Goal: Check status: Check status

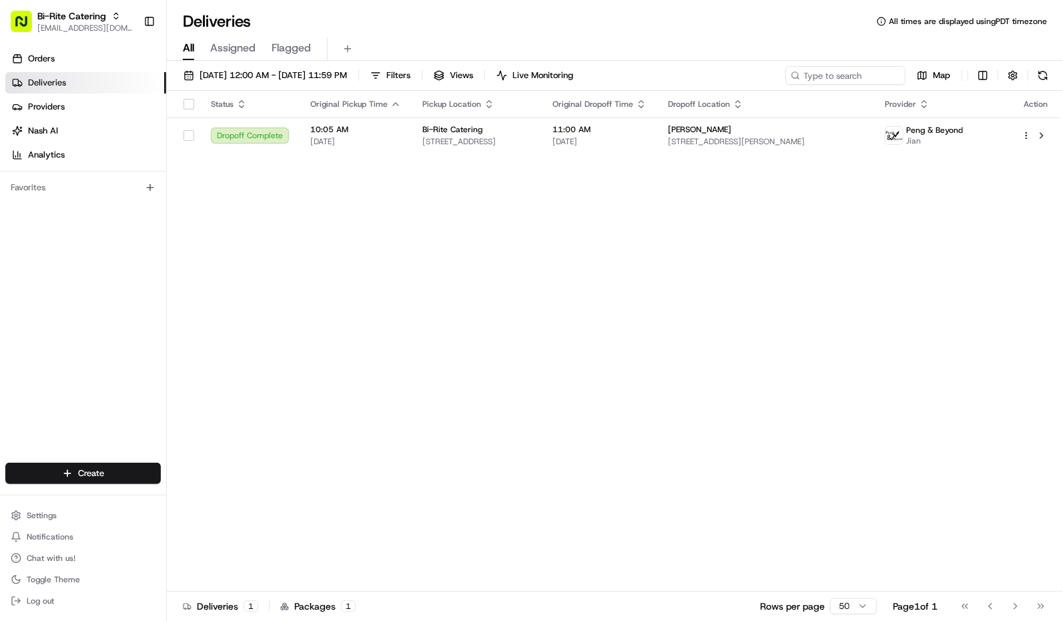
click at [99, 24] on span "[EMAIL_ADDRESS][DOMAIN_NAME]" at bounding box center [84, 28] width 95 height 11
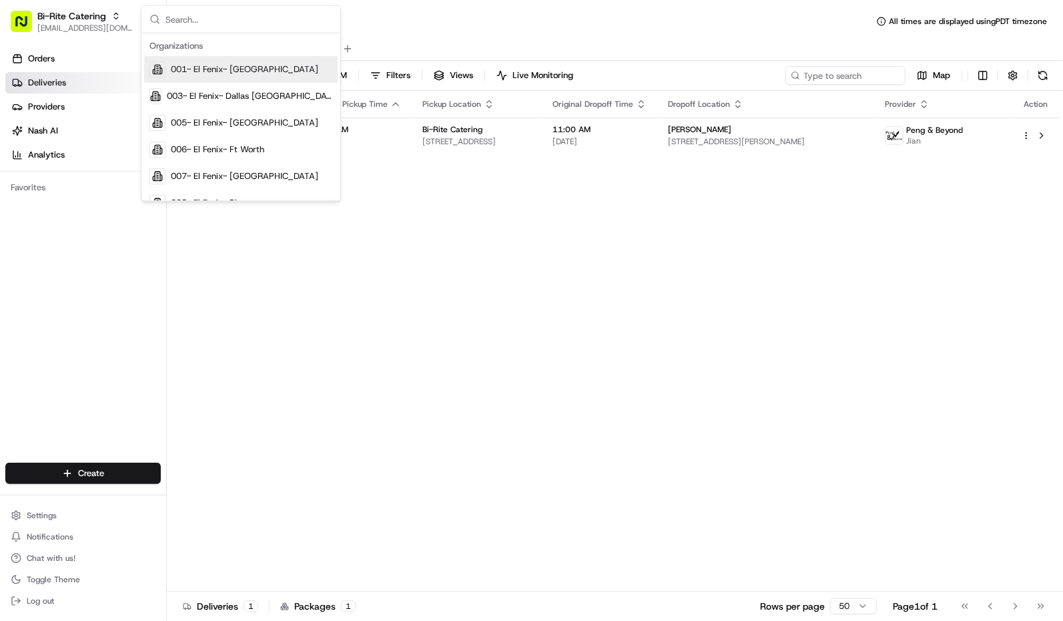
click at [236, 19] on input "text" at bounding box center [249, 19] width 167 height 27
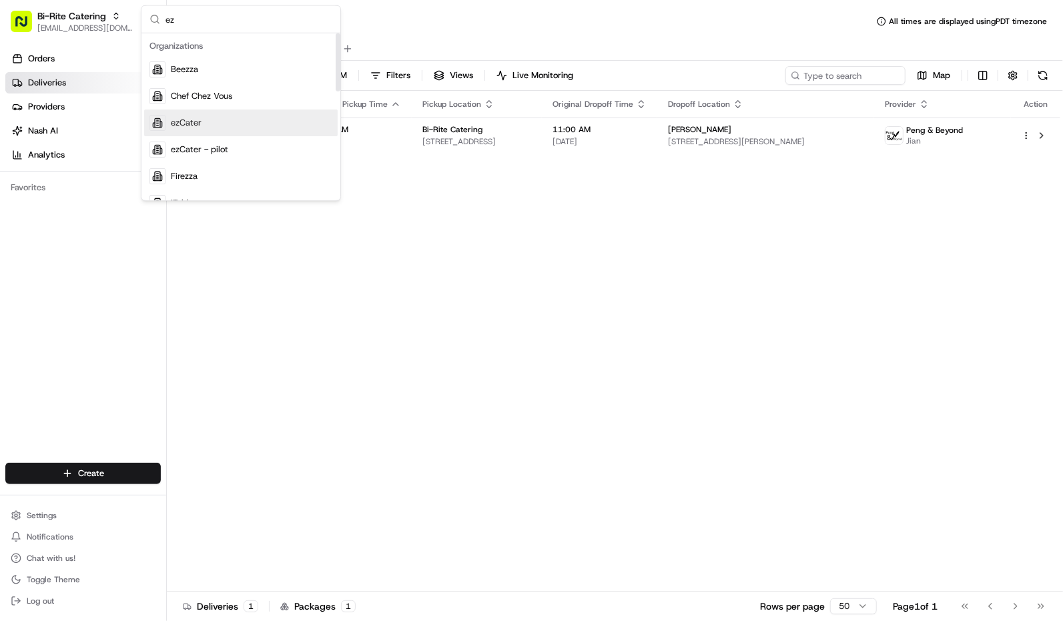
type input "ez"
click at [194, 119] on span "ezCater" at bounding box center [186, 123] width 31 height 12
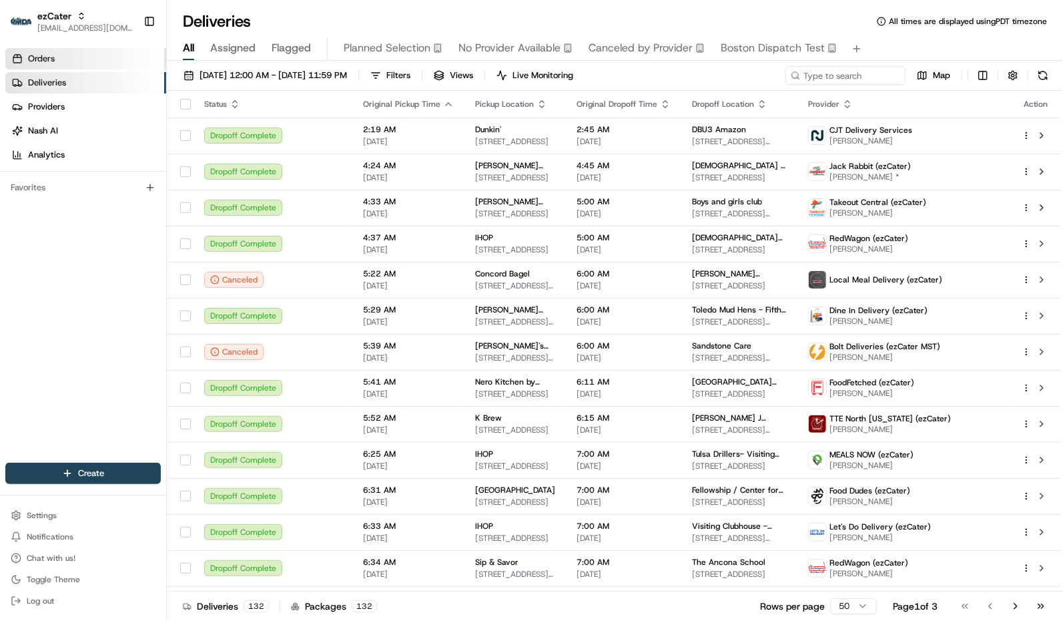
click at [85, 60] on link "Orders" at bounding box center [85, 58] width 161 height 21
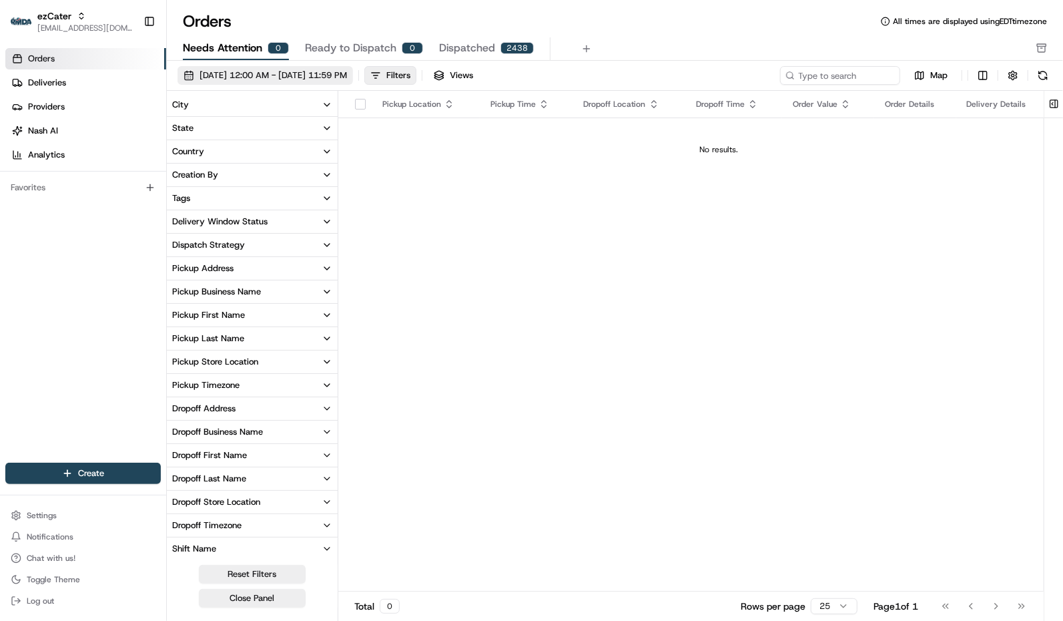
click at [218, 75] on span "[DATE] 12:00 AM - [DATE] 11:59 PM" at bounding box center [274, 75] width 148 height 12
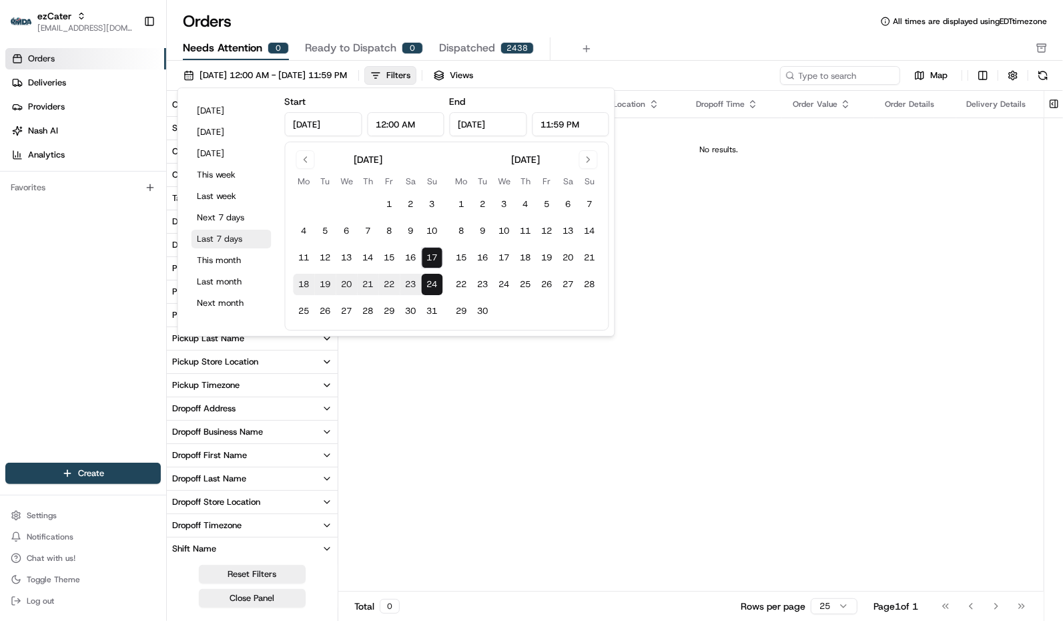
click at [217, 220] on button "Next 7 days" at bounding box center [232, 217] width 80 height 19
click at [254, 574] on button "Reset Filters" at bounding box center [252, 574] width 107 height 19
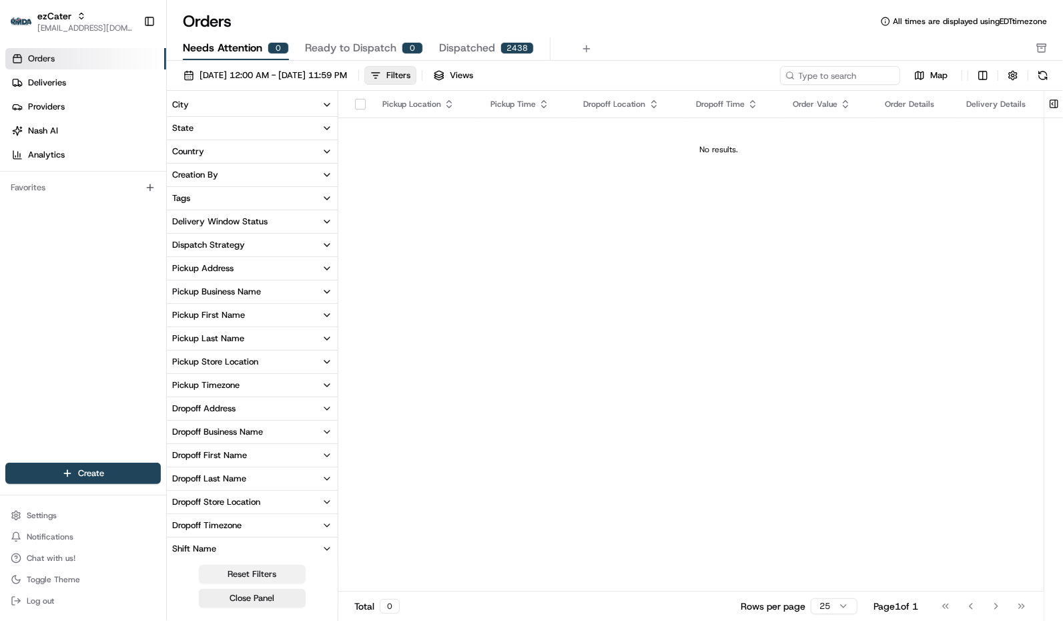
click at [257, 573] on button "Reset Filters" at bounding box center [252, 574] width 107 height 19
click at [258, 576] on button "Reset Filters" at bounding box center [252, 574] width 107 height 19
click at [260, 597] on button "Close Panel" at bounding box center [252, 598] width 107 height 19
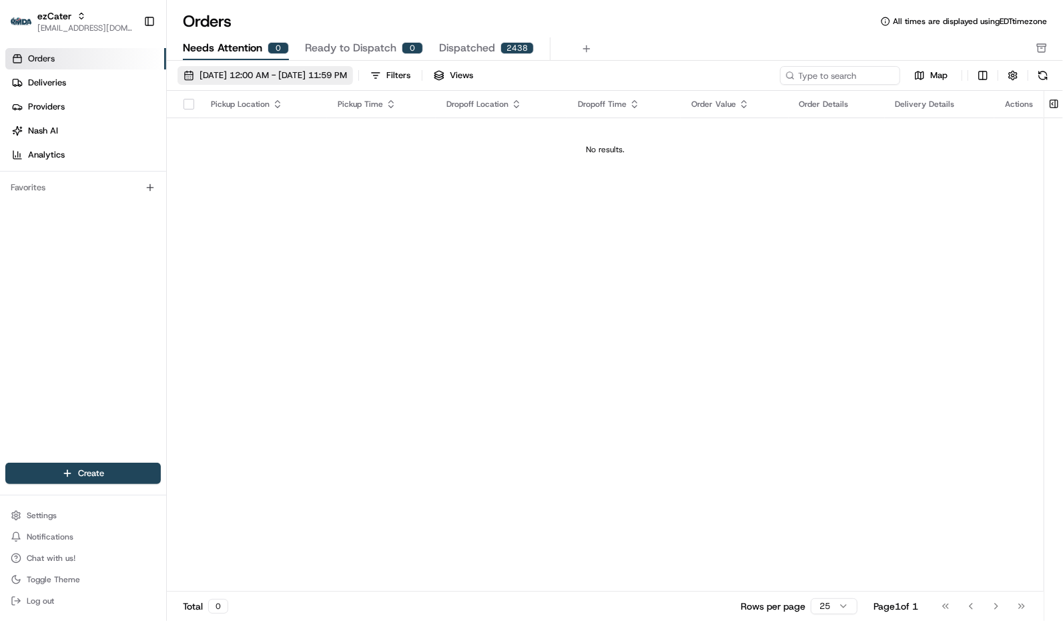
click at [232, 71] on span "[DATE] 12:00 AM - [DATE] 11:59 PM" at bounding box center [274, 75] width 148 height 12
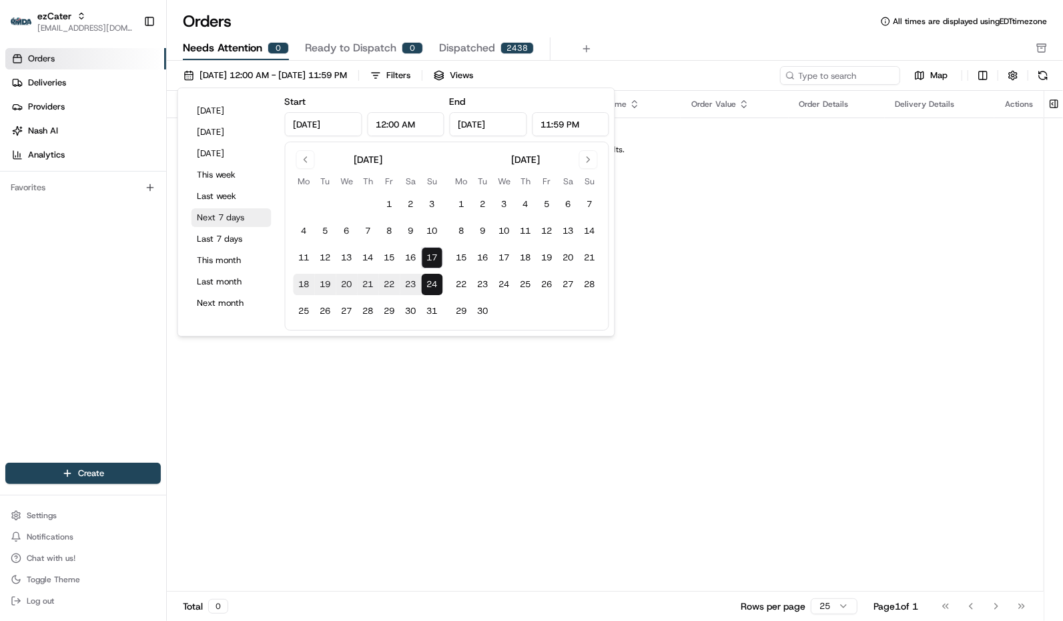
click at [215, 222] on button "Next 7 days" at bounding box center [232, 217] width 80 height 19
click at [347, 436] on div "Pickup Location Pickup Time Dropoff Location Dropoff Time Order Value Order Det…" at bounding box center [605, 341] width 877 height 501
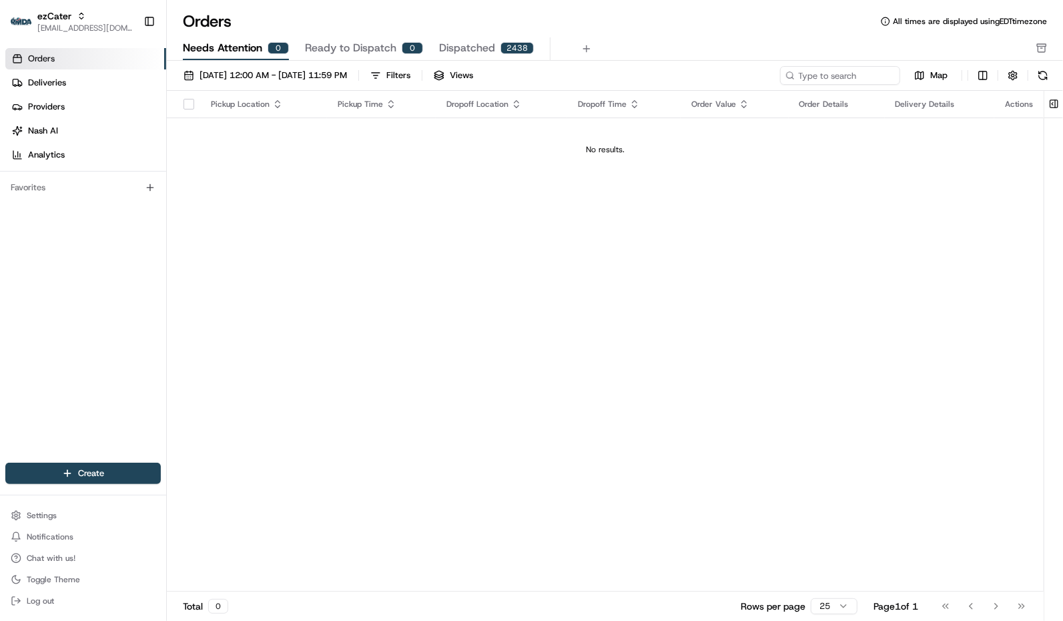
click at [437, 235] on div "Pickup Location Pickup Time Dropoff Location Dropoff Time Order Value Order Det…" at bounding box center [605, 341] width 877 height 501
click at [243, 48] on span "Needs Attention" at bounding box center [222, 48] width 79 height 16
drag, startPoint x: 268, startPoint y: 69, endPoint x: 258, endPoint y: 69, distance: 9.4
click at [268, 71] on span "[DATE] 12:00 AM - [DATE] 11:59 PM" at bounding box center [274, 75] width 148 height 12
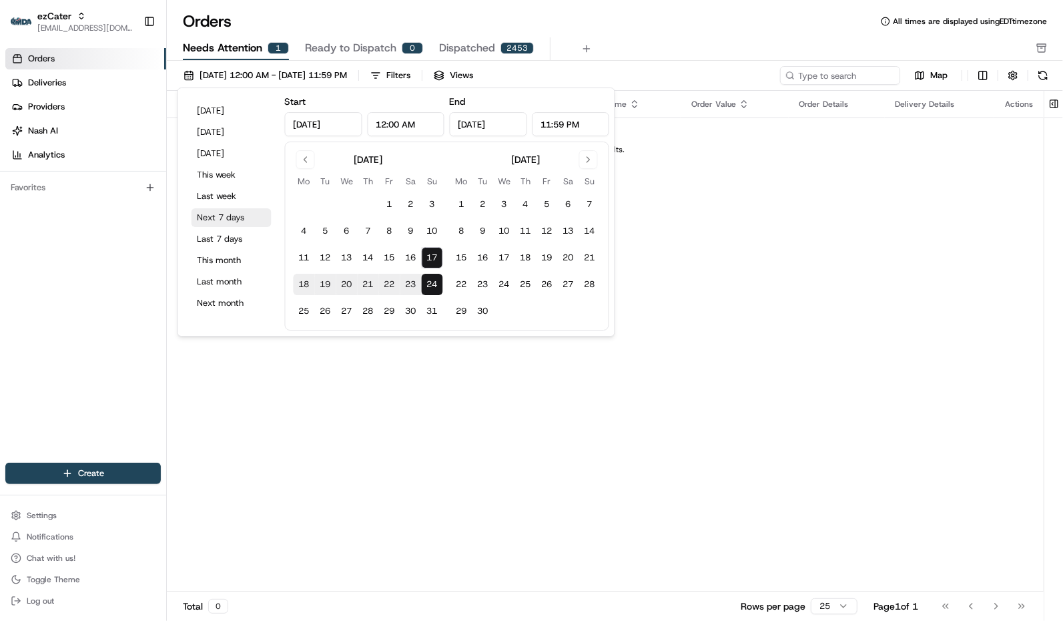
click at [228, 219] on button "Next 7 days" at bounding box center [232, 217] width 80 height 19
click at [228, 222] on button "Next 7 days" at bounding box center [232, 217] width 80 height 19
click at [640, 25] on div "Orders All times are displayed using EDT timezone" at bounding box center [615, 21] width 897 height 21
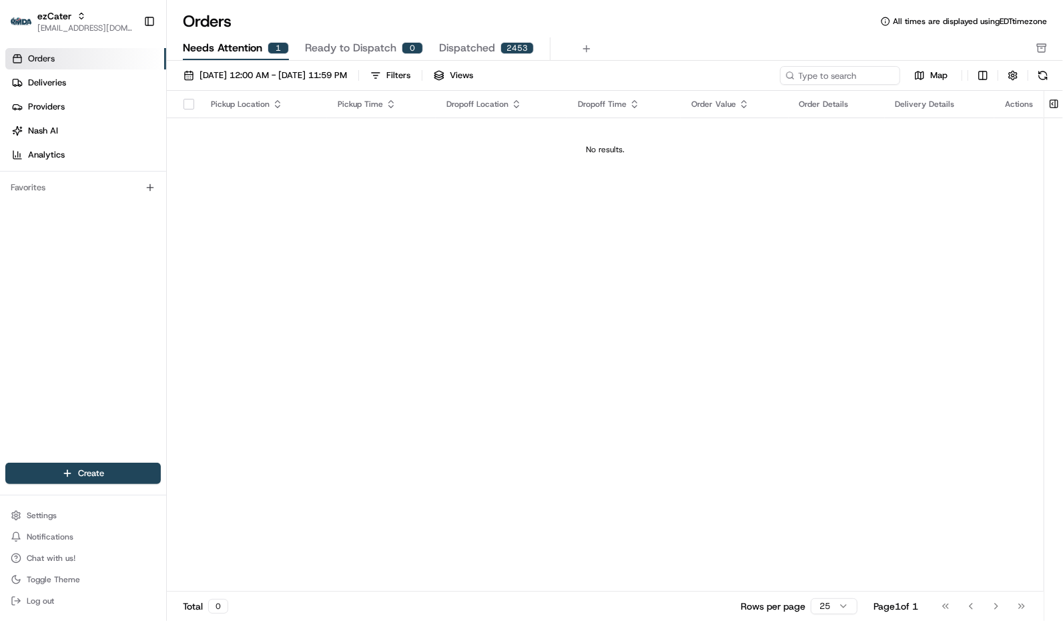
click at [412, 306] on div "Pickup Location Pickup Time Dropoff Location Dropoff Time Order Value Order Det…" at bounding box center [605, 341] width 877 height 501
drag, startPoint x: 772, startPoint y: 285, endPoint x: 669, endPoint y: 327, distance: 111.1
click at [772, 285] on div "Pickup Location Pickup Time Dropoff Location Dropoff Time Order Value Order Det…" at bounding box center [605, 341] width 877 height 501
